Goal: Transaction & Acquisition: Purchase product/service

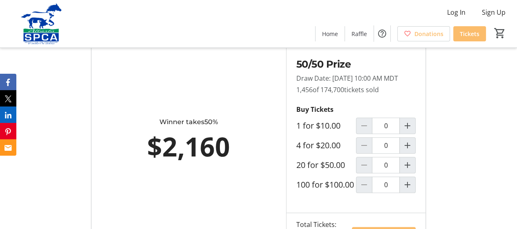
scroll to position [491, 0]
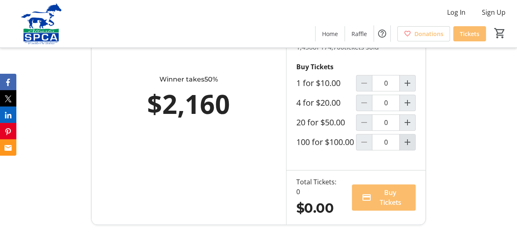
click at [408, 147] on mat-icon "Increment by one" at bounding box center [408, 142] width 10 height 10
type input "2"
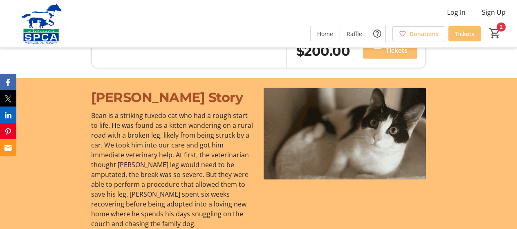
scroll to position [551, 0]
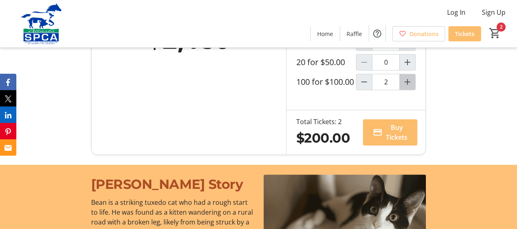
click at [408, 87] on mat-icon "Increment by one" at bounding box center [408, 82] width 10 height 10
type input "3"
click at [394, 142] on span "Buy Tickets" at bounding box center [397, 132] width 22 height 20
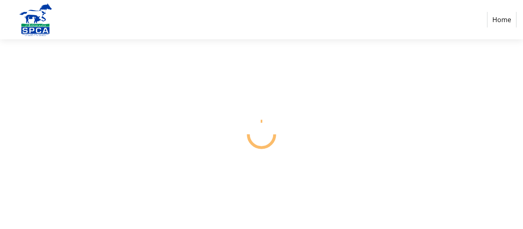
select select "CA"
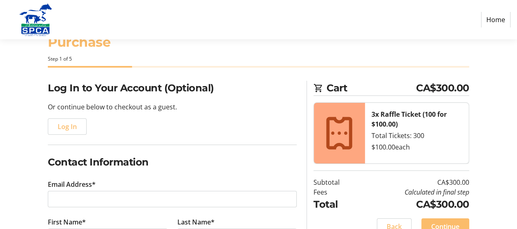
scroll to position [82, 0]
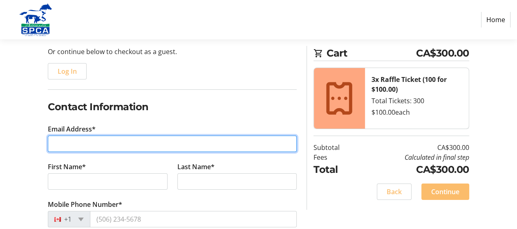
click at [72, 145] on input "Email Address*" at bounding box center [172, 143] width 249 height 16
type input "kgpargolf@gmail.com"
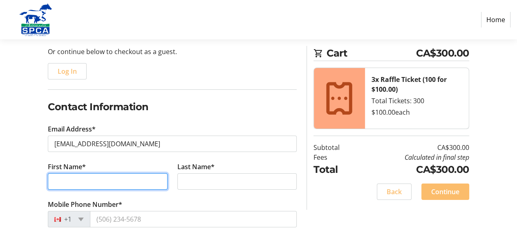
type input "KEN"
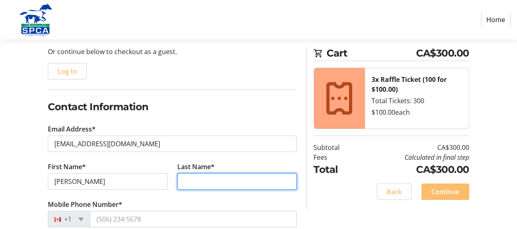
type input "GNAM"
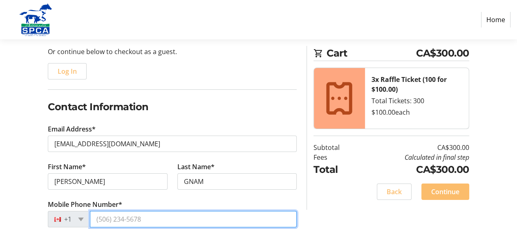
type input "(403) 783-5359"
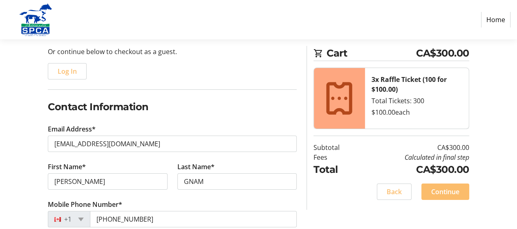
type input "26 MEADOW CLOSE"
type input "Lacombe"
select select "AB"
type input "T4L 0J1"
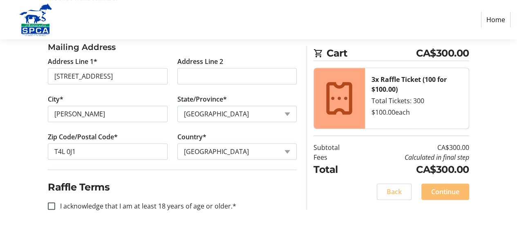
scroll to position [288, 0]
click at [54, 204] on input "I acknowledge that I am at least 18 years of age or older.*" at bounding box center [51, 205] width 7 height 7
checkbox input "true"
click at [449, 193] on span "Continue" at bounding box center [445, 191] width 28 height 10
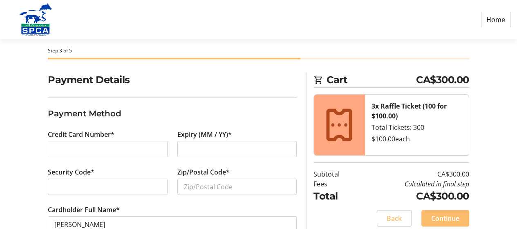
scroll to position [57, 0]
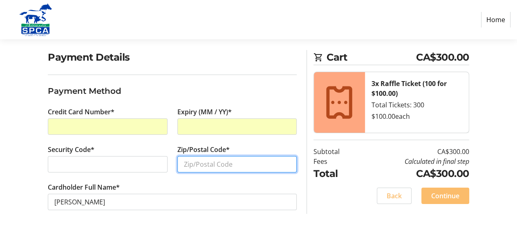
click at [187, 168] on input "Zip/Postal Code*" at bounding box center [236, 164] width 119 height 16
type input "T4L0J1"
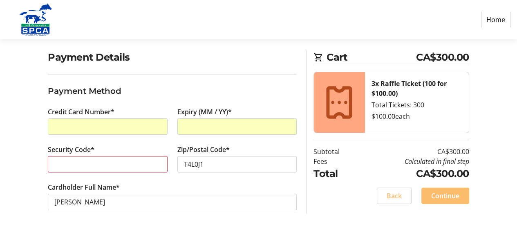
click at [168, 129] on div "Credit Card Number*" at bounding box center [107, 126] width 129 height 38
click at [443, 193] on span "Continue" at bounding box center [445, 196] width 28 height 10
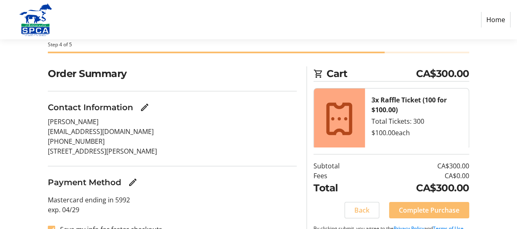
scroll to position [61, 0]
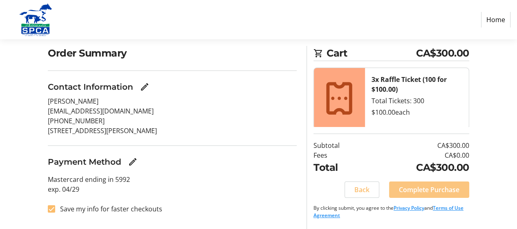
click at [429, 189] on span "Complete Purchase" at bounding box center [429, 189] width 61 height 10
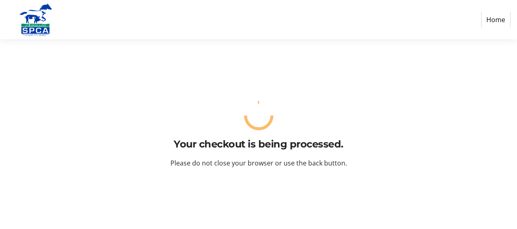
scroll to position [0, 0]
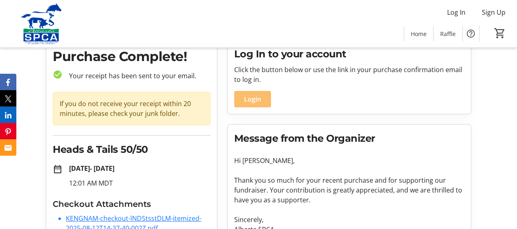
scroll to position [82, 0]
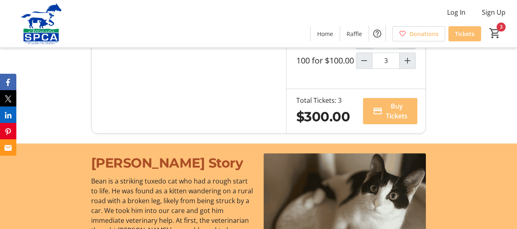
scroll to position [572, 0]
